Goal: Task Accomplishment & Management: Manage account settings

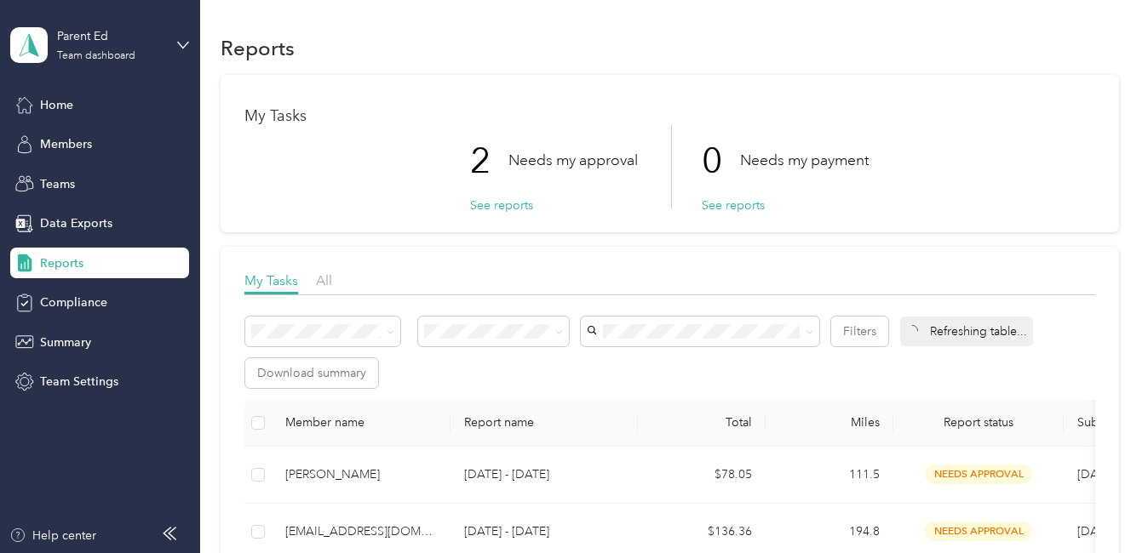
scroll to position [170, 0]
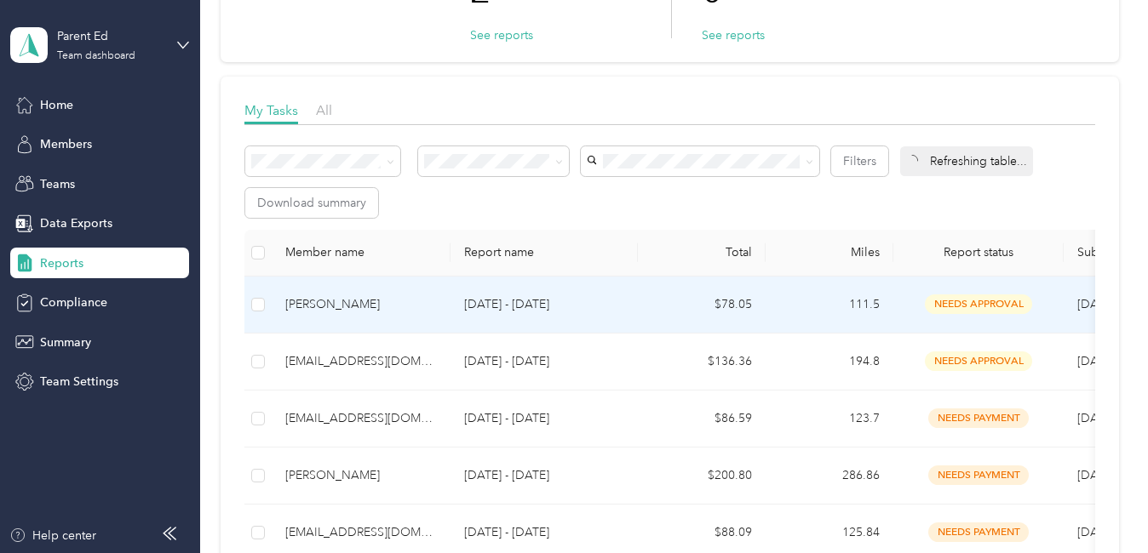
click at [365, 301] on div "[PERSON_NAME]" at bounding box center [361, 304] width 152 height 19
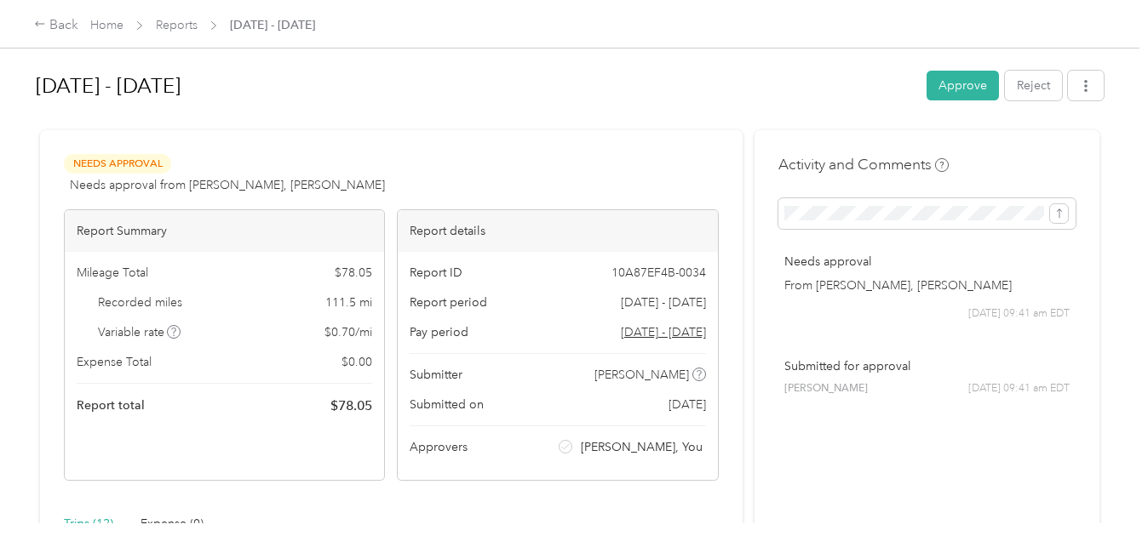
click at [939, 90] on button "Approve" at bounding box center [962, 86] width 72 height 30
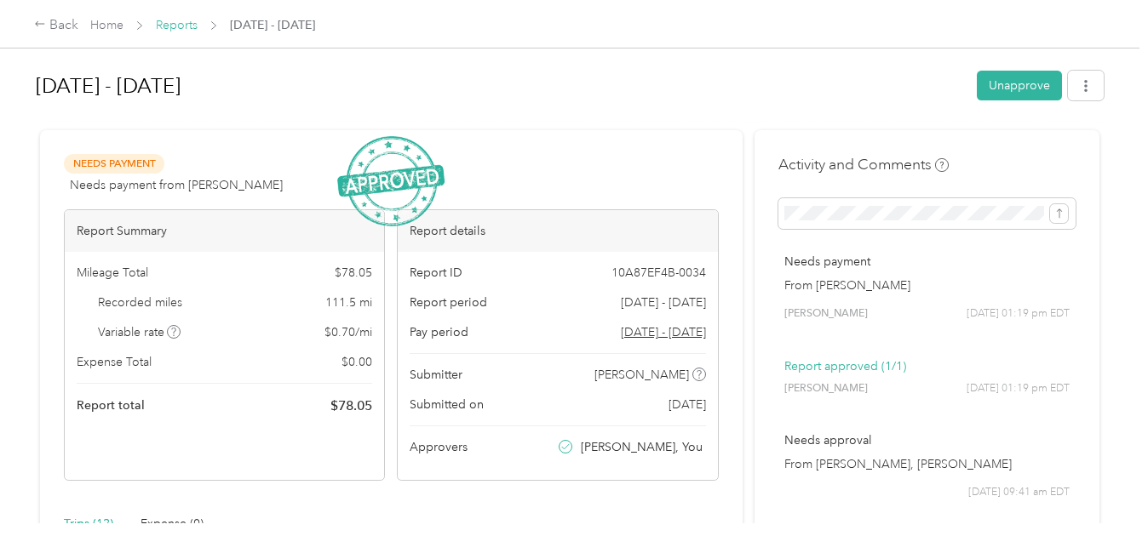
click at [173, 29] on link "Reports" at bounding box center [177, 25] width 42 height 14
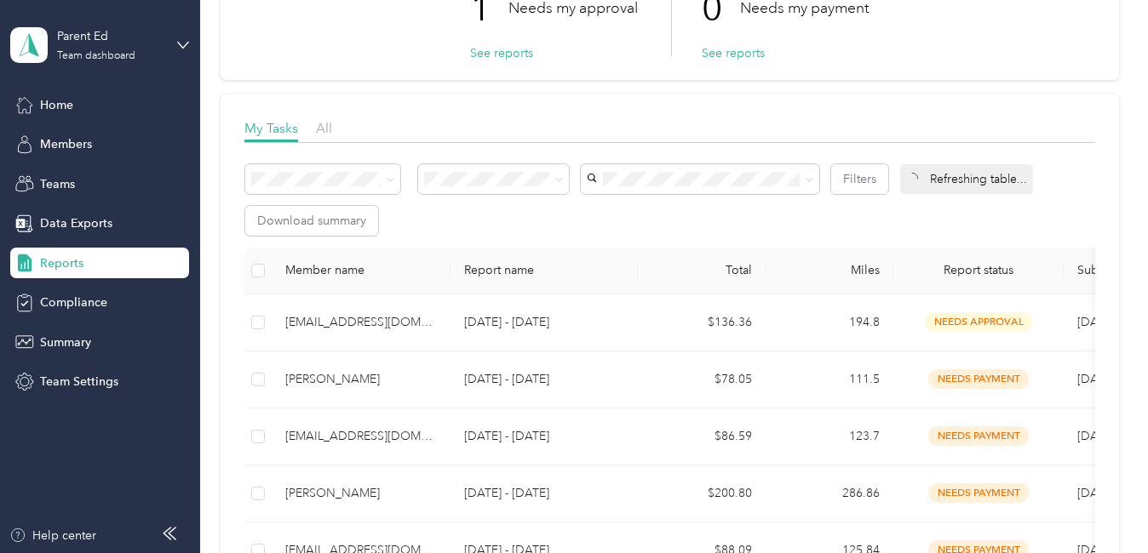
scroll to position [170, 0]
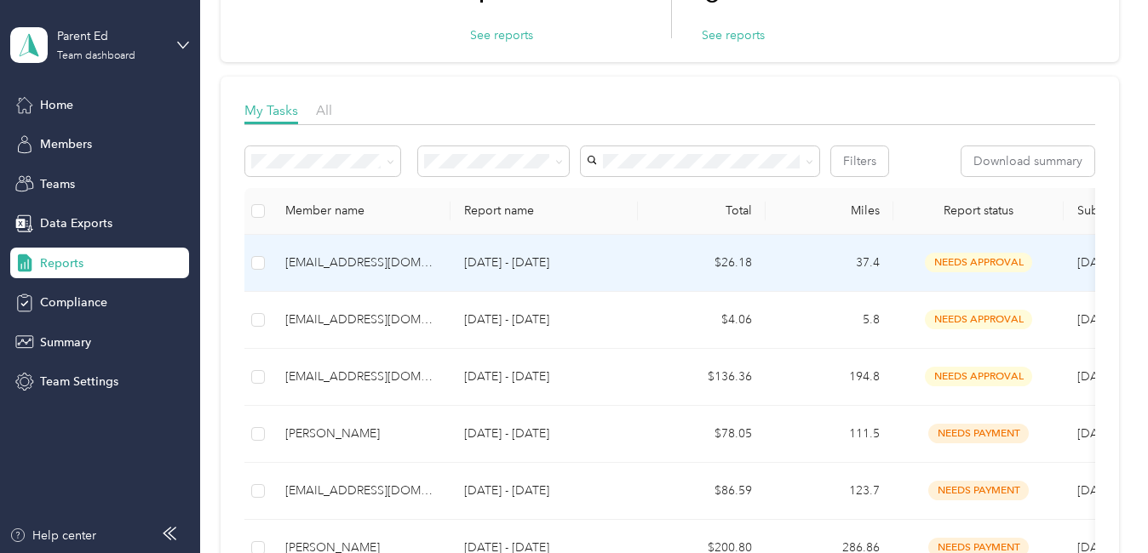
click at [367, 274] on td "[EMAIL_ADDRESS][DOMAIN_NAME]" at bounding box center [361, 263] width 179 height 57
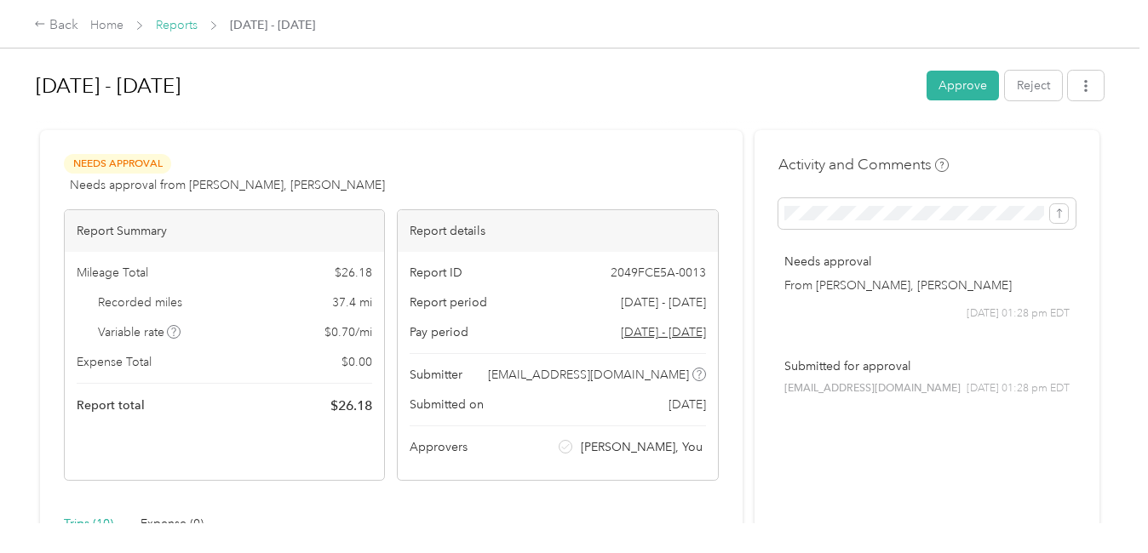
click at [187, 26] on link "Reports" at bounding box center [177, 25] width 42 height 14
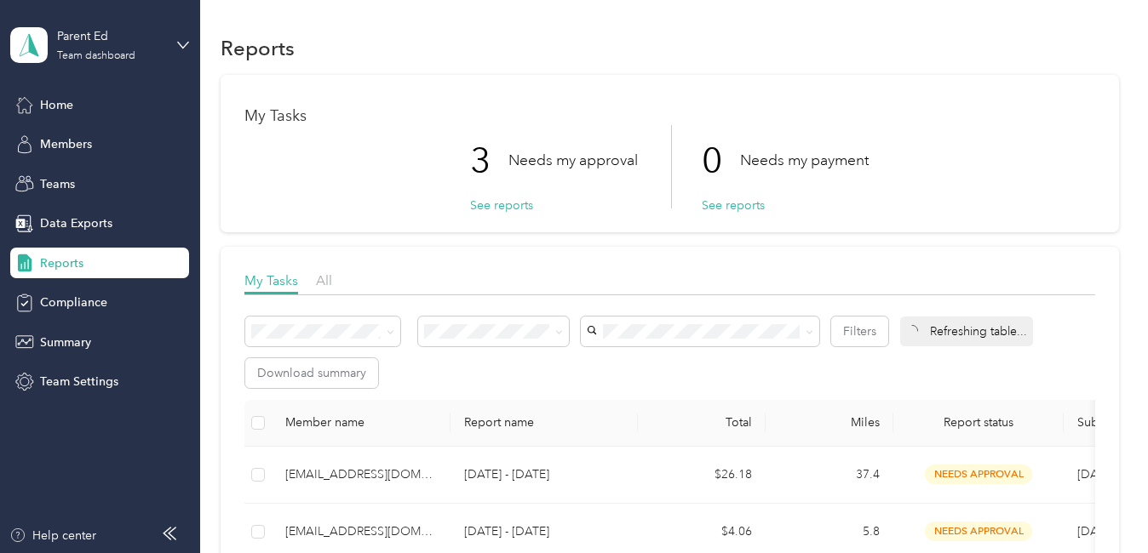
scroll to position [85, 0]
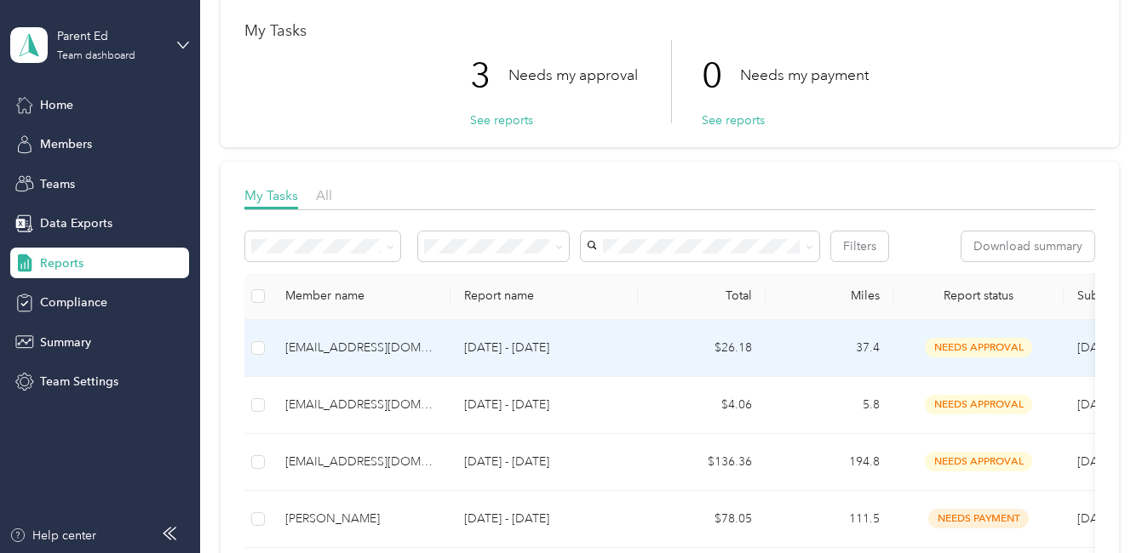
click at [338, 344] on div "[EMAIL_ADDRESS][DOMAIN_NAME]" at bounding box center [361, 348] width 152 height 19
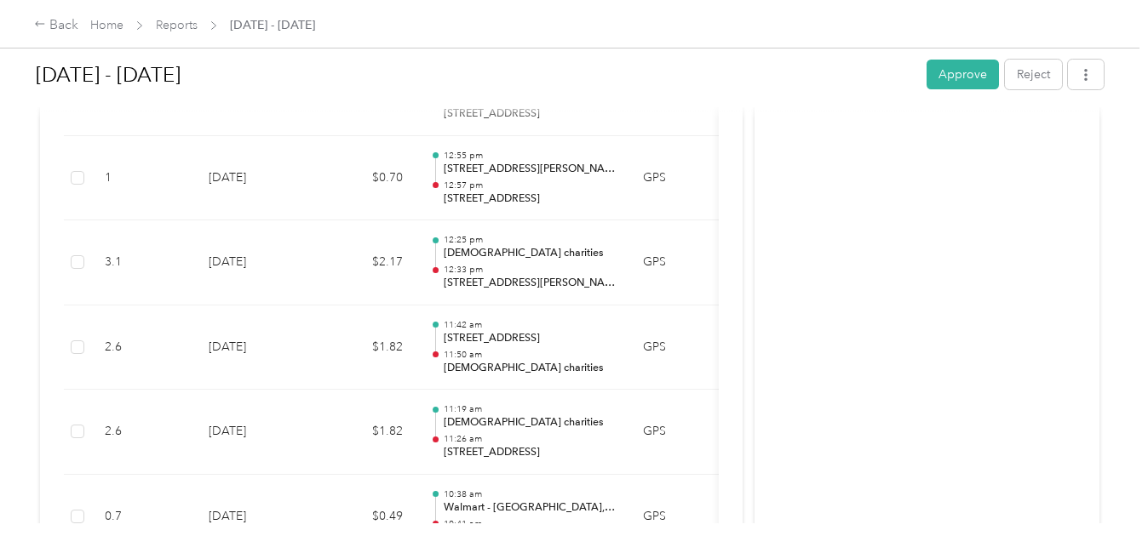
scroll to position [643, 0]
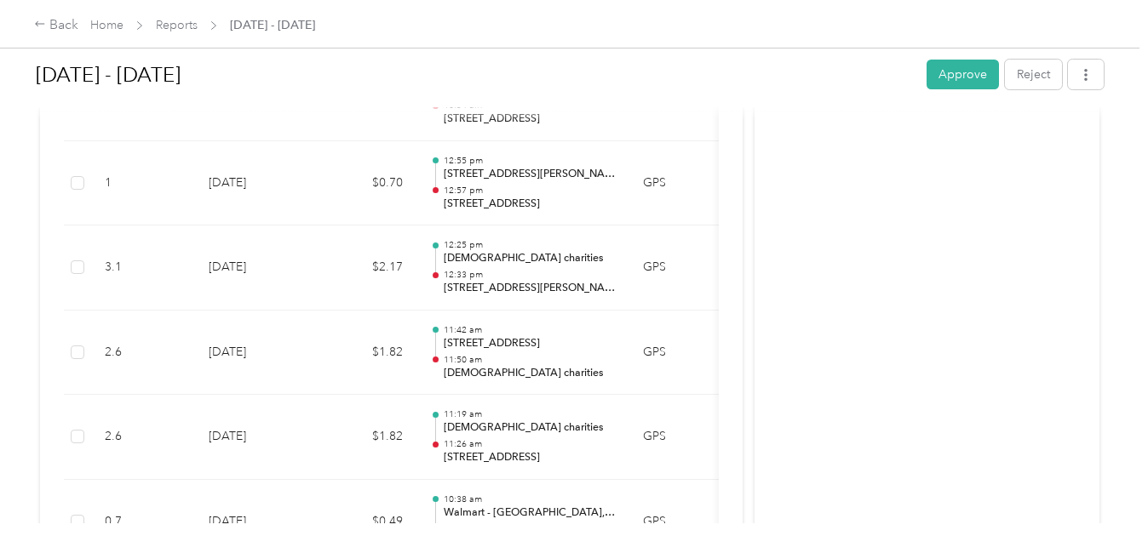
click at [1133, 264] on div "[DATE] - [DATE] Approve Reject Needs Approval Needs approval from [PERSON_NAME]…" at bounding box center [569, 262] width 1139 height 524
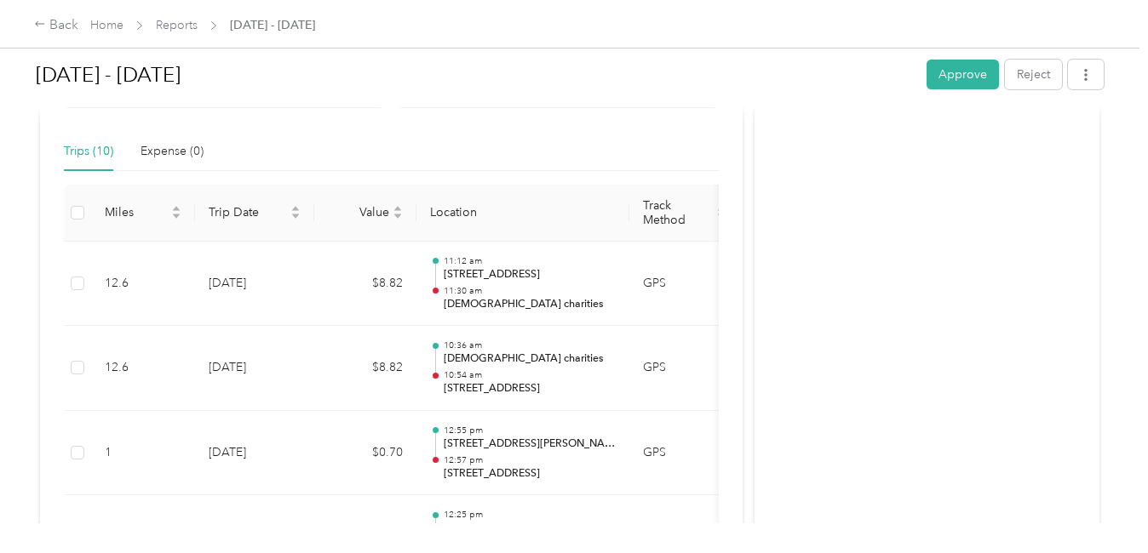
scroll to position [367, 0]
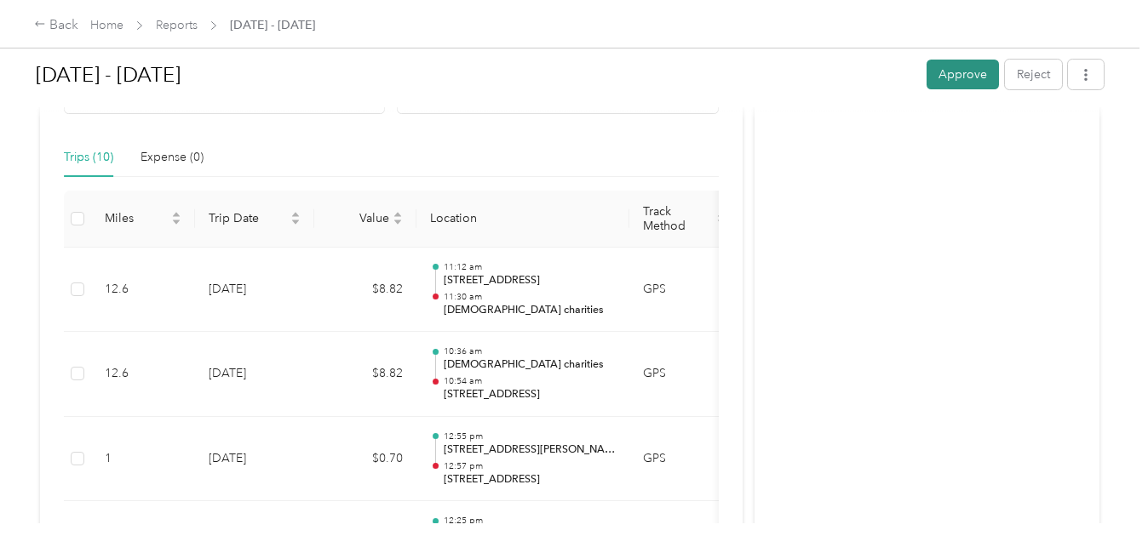
click at [937, 74] on button "Approve" at bounding box center [962, 75] width 72 height 30
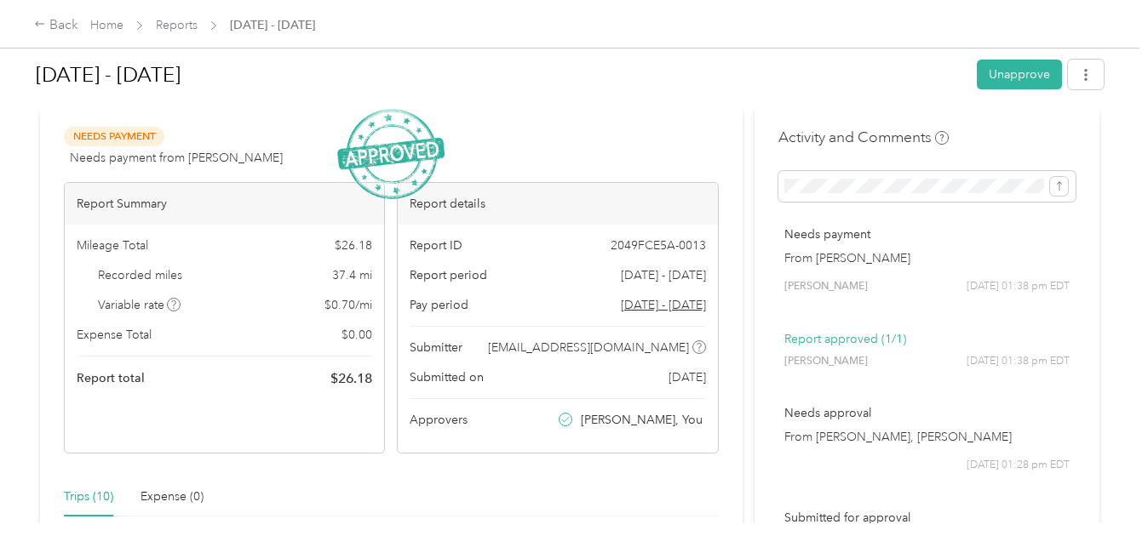
scroll to position [26, 0]
click at [163, 24] on link "Reports" at bounding box center [177, 25] width 42 height 14
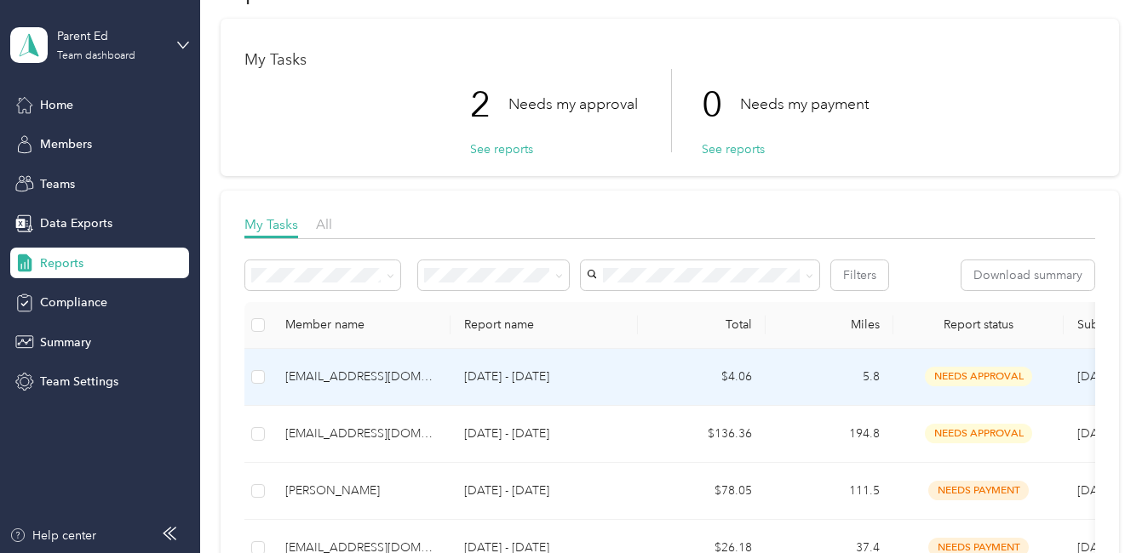
scroll to position [85, 0]
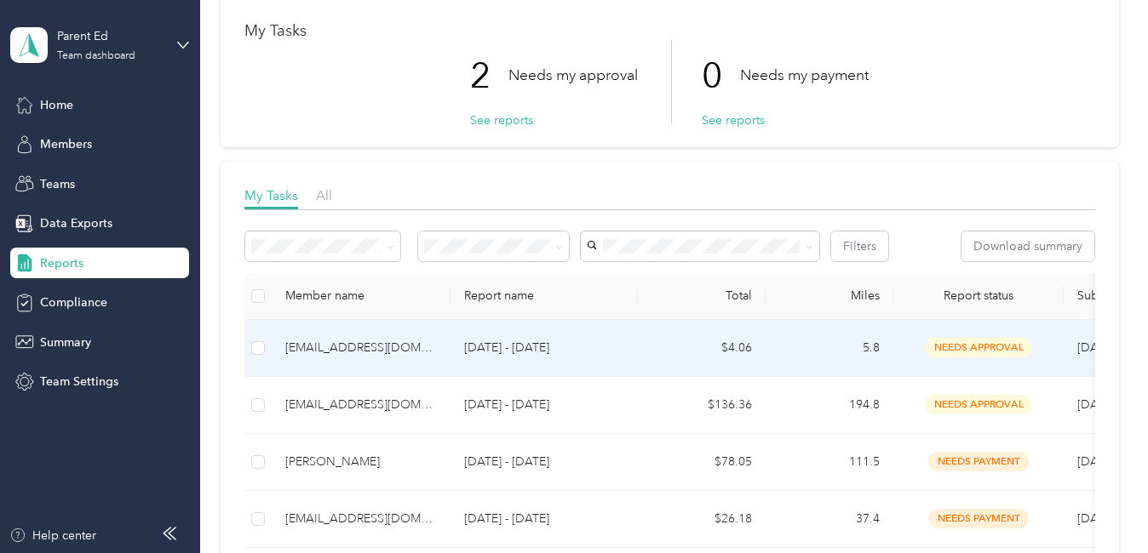
click at [373, 347] on div "[EMAIL_ADDRESS][DOMAIN_NAME]" at bounding box center [361, 348] width 152 height 19
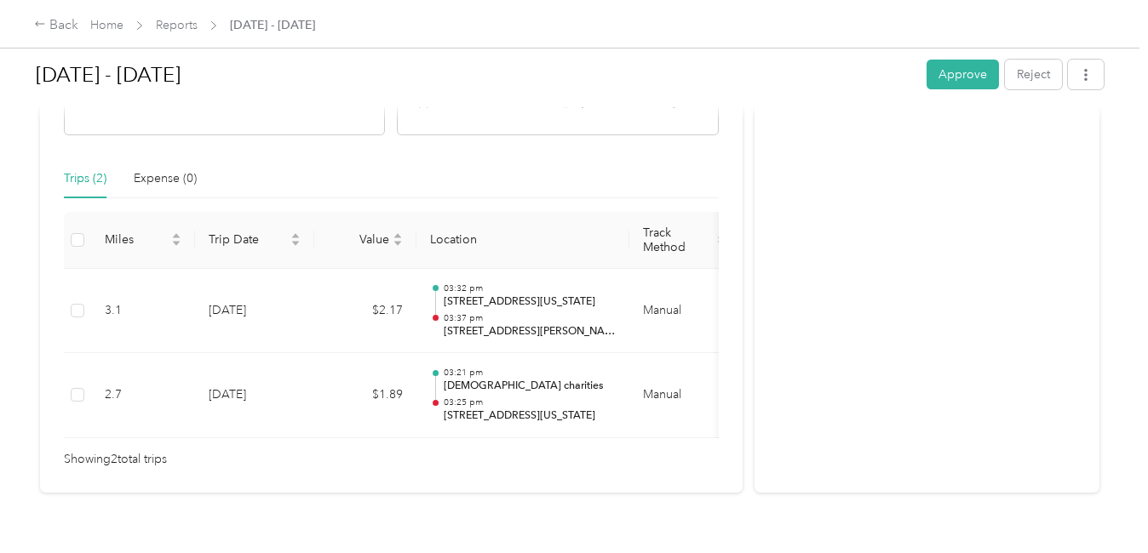
scroll to position [400, 0]
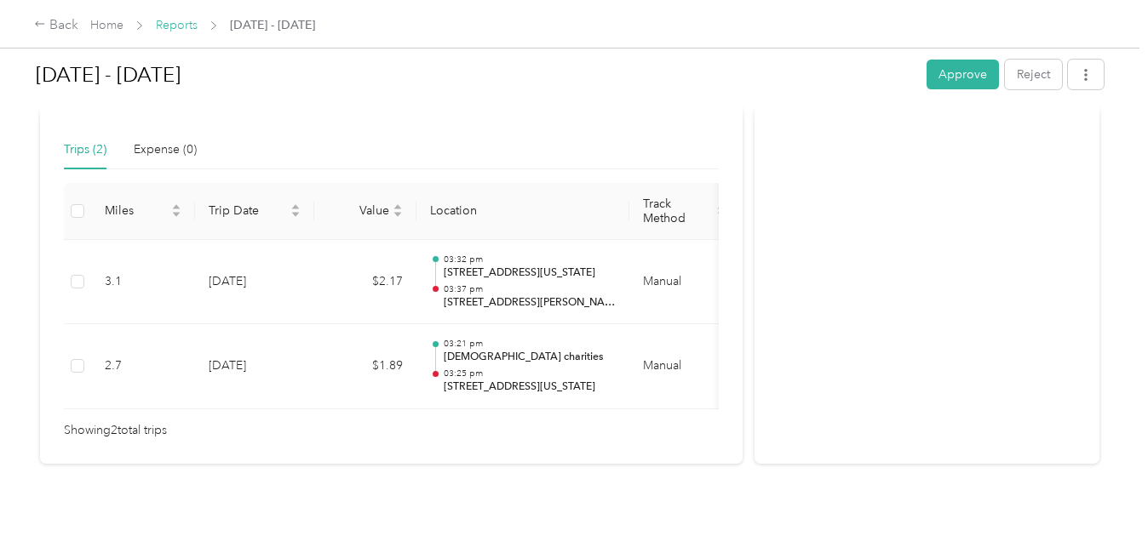
click at [190, 18] on link "Reports" at bounding box center [177, 25] width 42 height 14
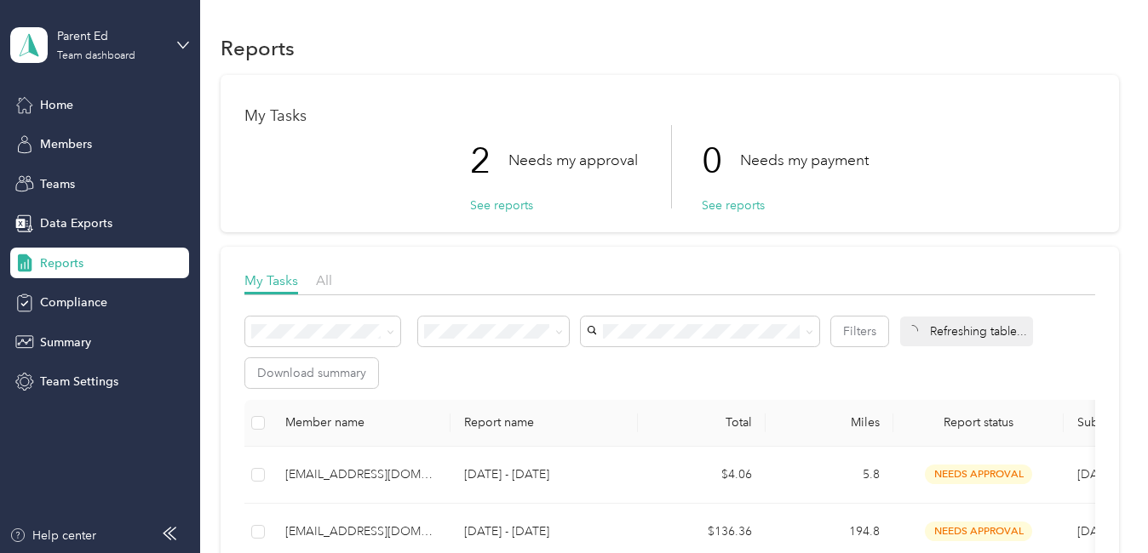
scroll to position [85, 0]
